Goal: Obtain resource: Obtain resource

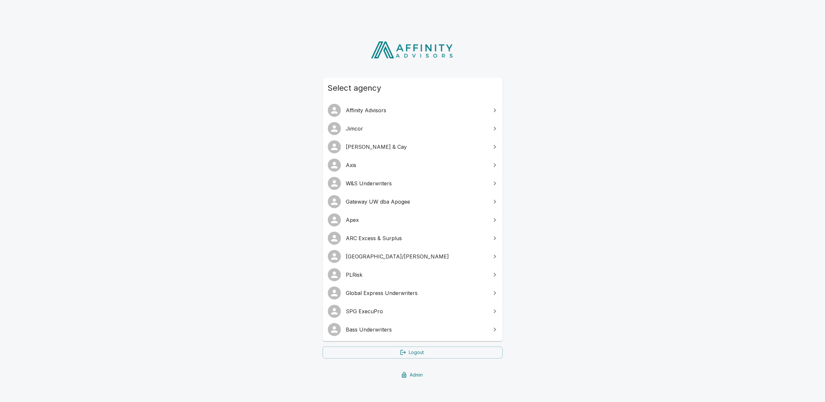
click at [375, 203] on span "Gateway UW dba Apogee" at bounding box center [416, 202] width 141 height 8
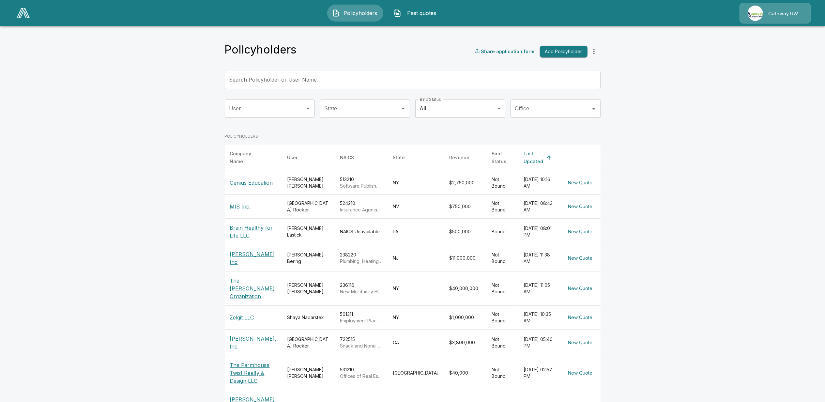
click at [430, 14] on span "Past quotes" at bounding box center [422, 13] width 36 height 8
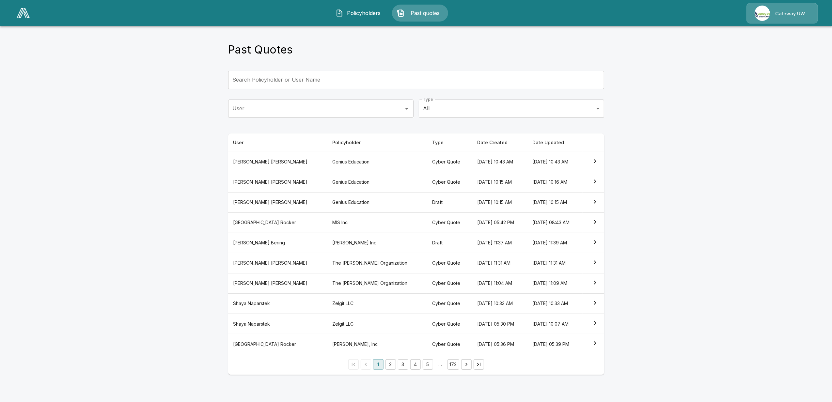
click at [258, 162] on th "[PERSON_NAME]" at bounding box center [277, 162] width 99 height 20
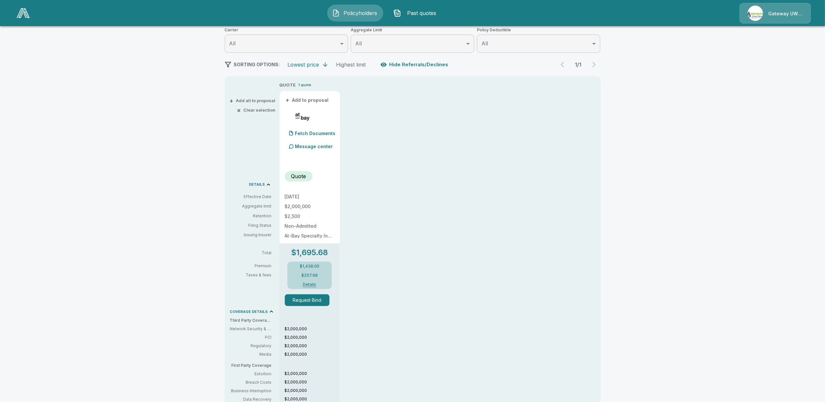
scroll to position [131, 0]
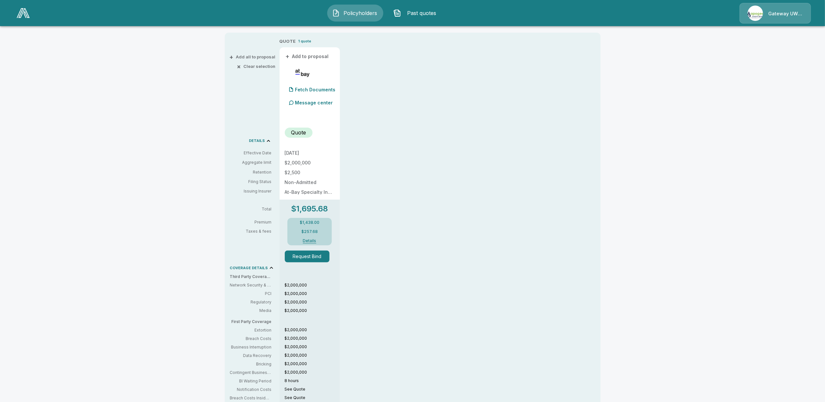
click at [312, 241] on button "Details" at bounding box center [310, 241] width 26 height 4
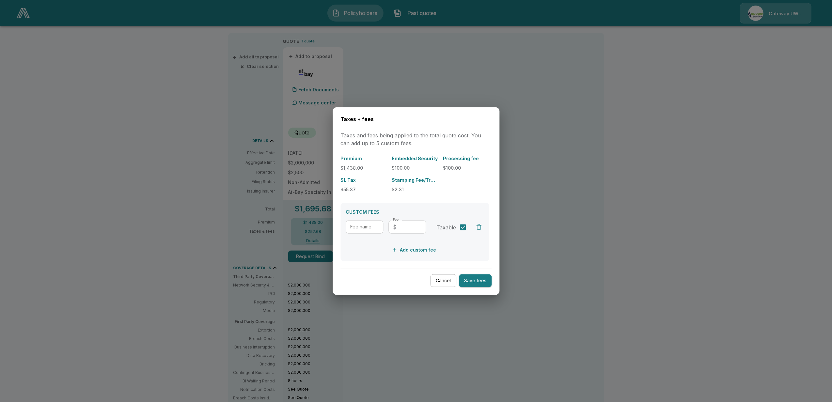
click at [593, 226] on div at bounding box center [416, 201] width 832 height 402
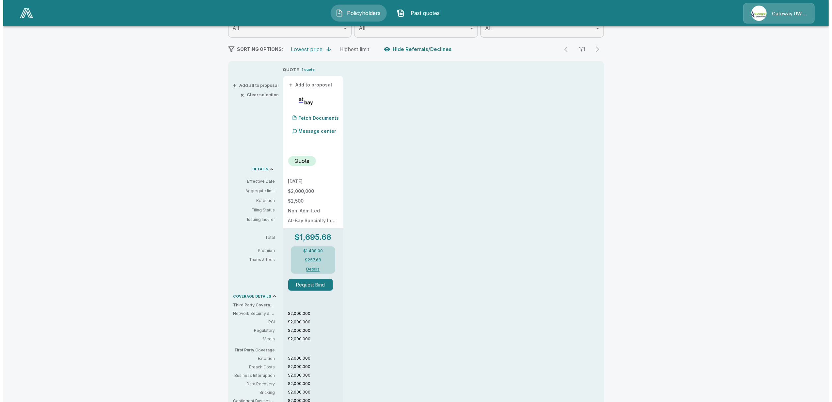
scroll to position [87, 0]
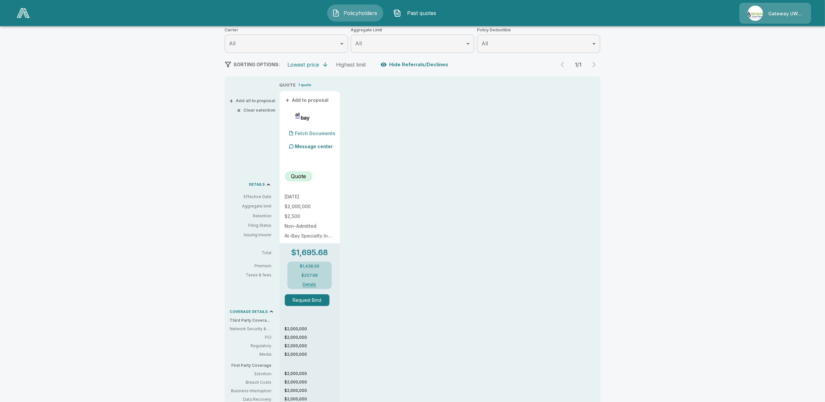
click at [324, 135] on p "Fetch Documents" at bounding box center [315, 133] width 40 height 5
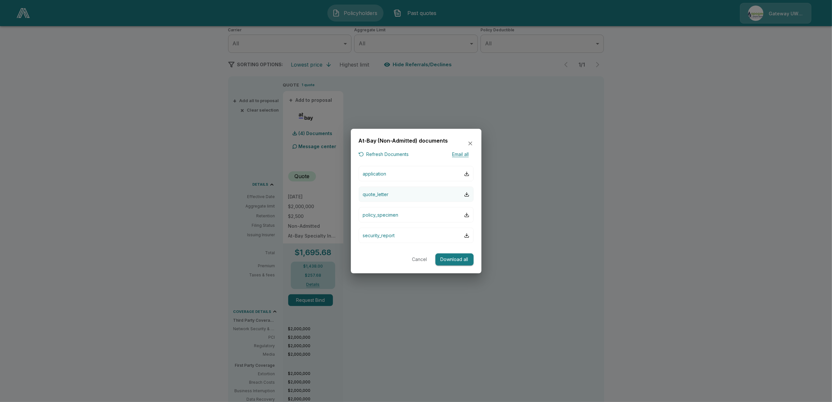
click at [384, 196] on p "quote_letter" at bounding box center [376, 194] width 26 height 7
